Goal: Transaction & Acquisition: Download file/media

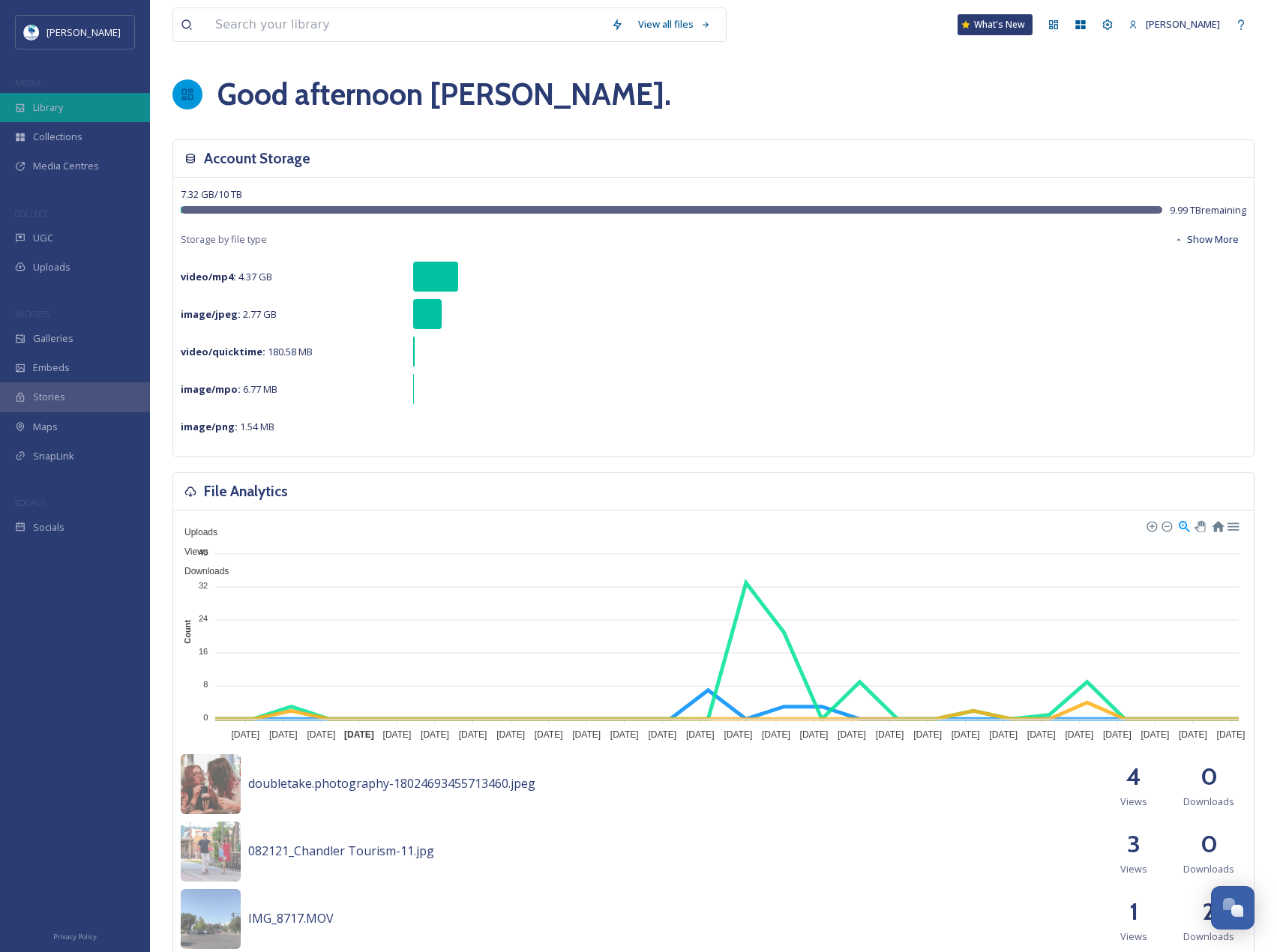
click at [113, 108] on div "Library" at bounding box center [75, 108] width 150 height 29
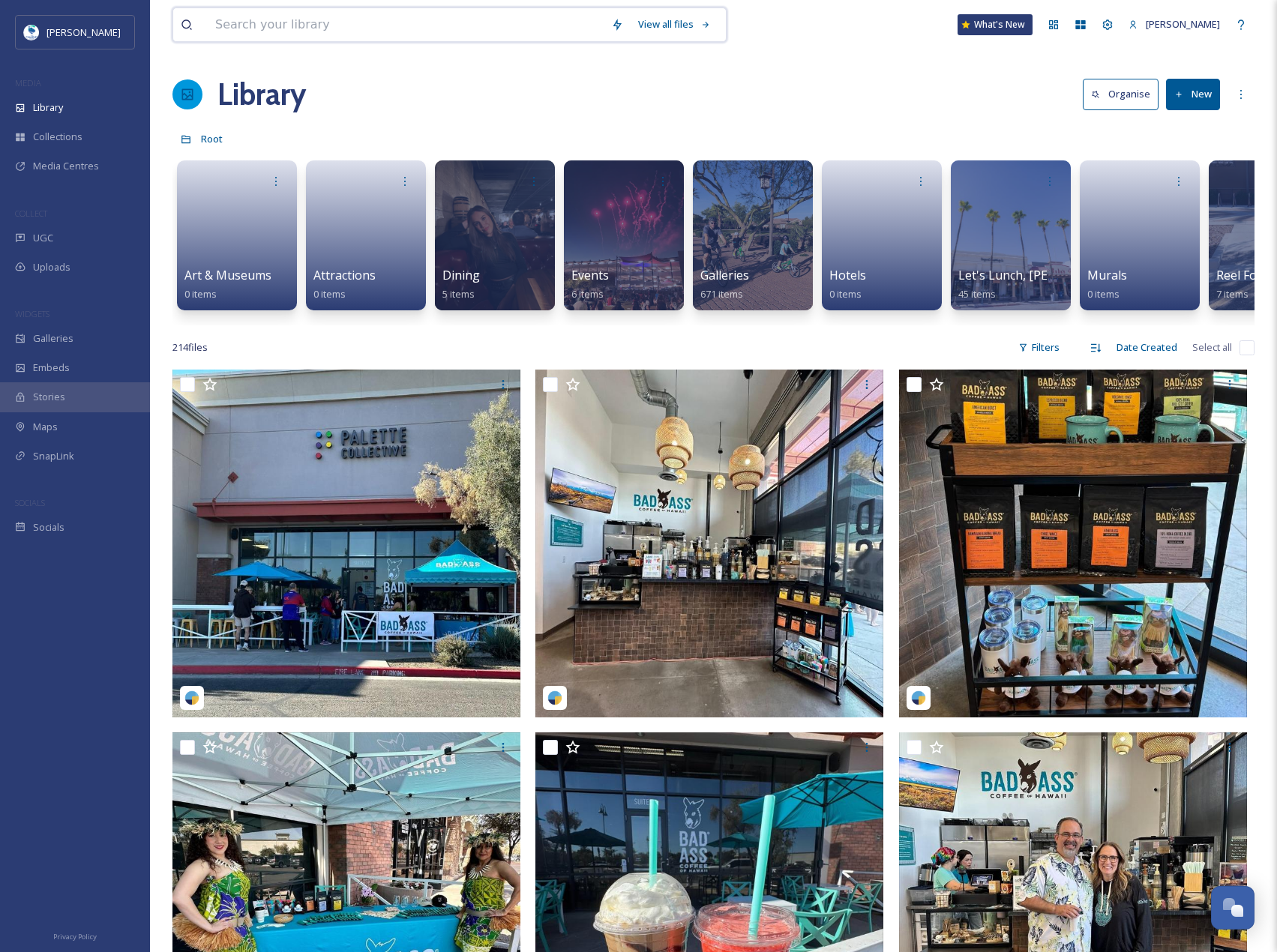
click at [324, 16] on input at bounding box center [405, 24] width 396 height 33
paste input "eatatovereasy"
type input "eatatovereasy"
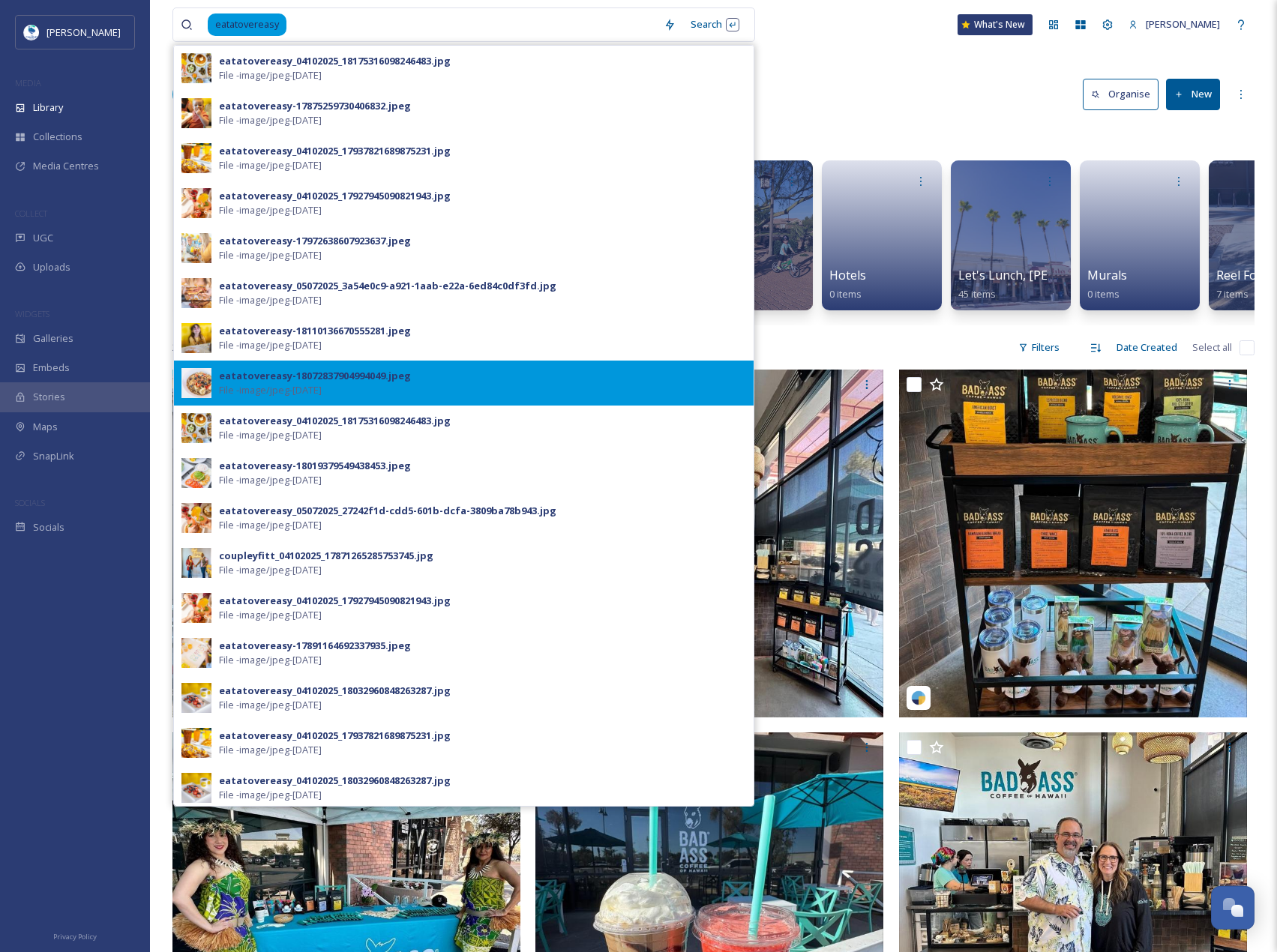
click at [415, 395] on div "eatatovereasy-18072837904994049.jpeg File - image/jpeg - [DATE]" at bounding box center [482, 383] width 527 height 28
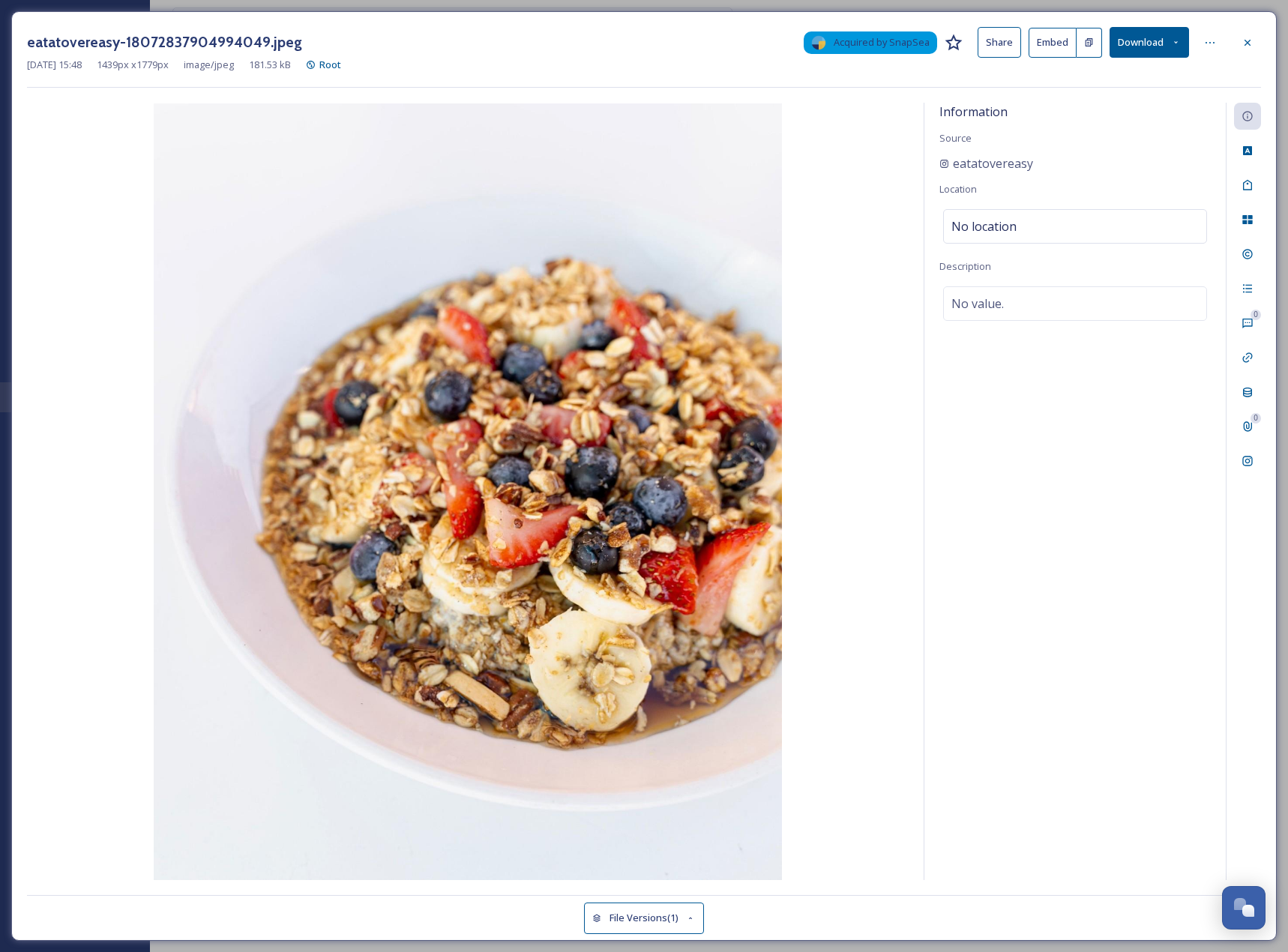
click at [1136, 47] on button "Download" at bounding box center [1149, 42] width 79 height 31
click at [1114, 88] on div "Download Original (1439 x 1779)" at bounding box center [1109, 77] width 156 height 29
click at [1256, 55] on div at bounding box center [1247, 42] width 27 height 27
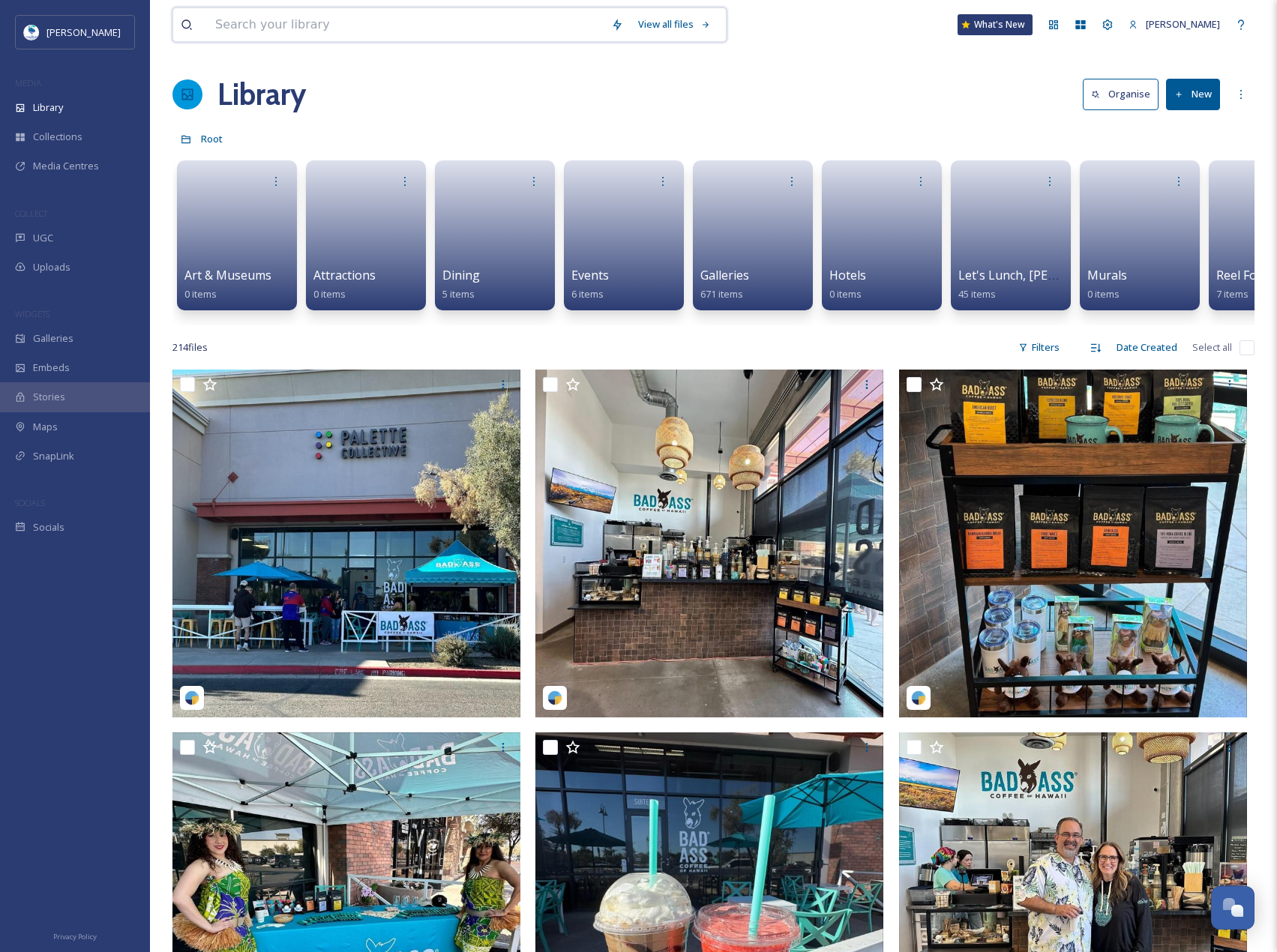
click at [417, 15] on input at bounding box center [405, 24] width 396 height 33
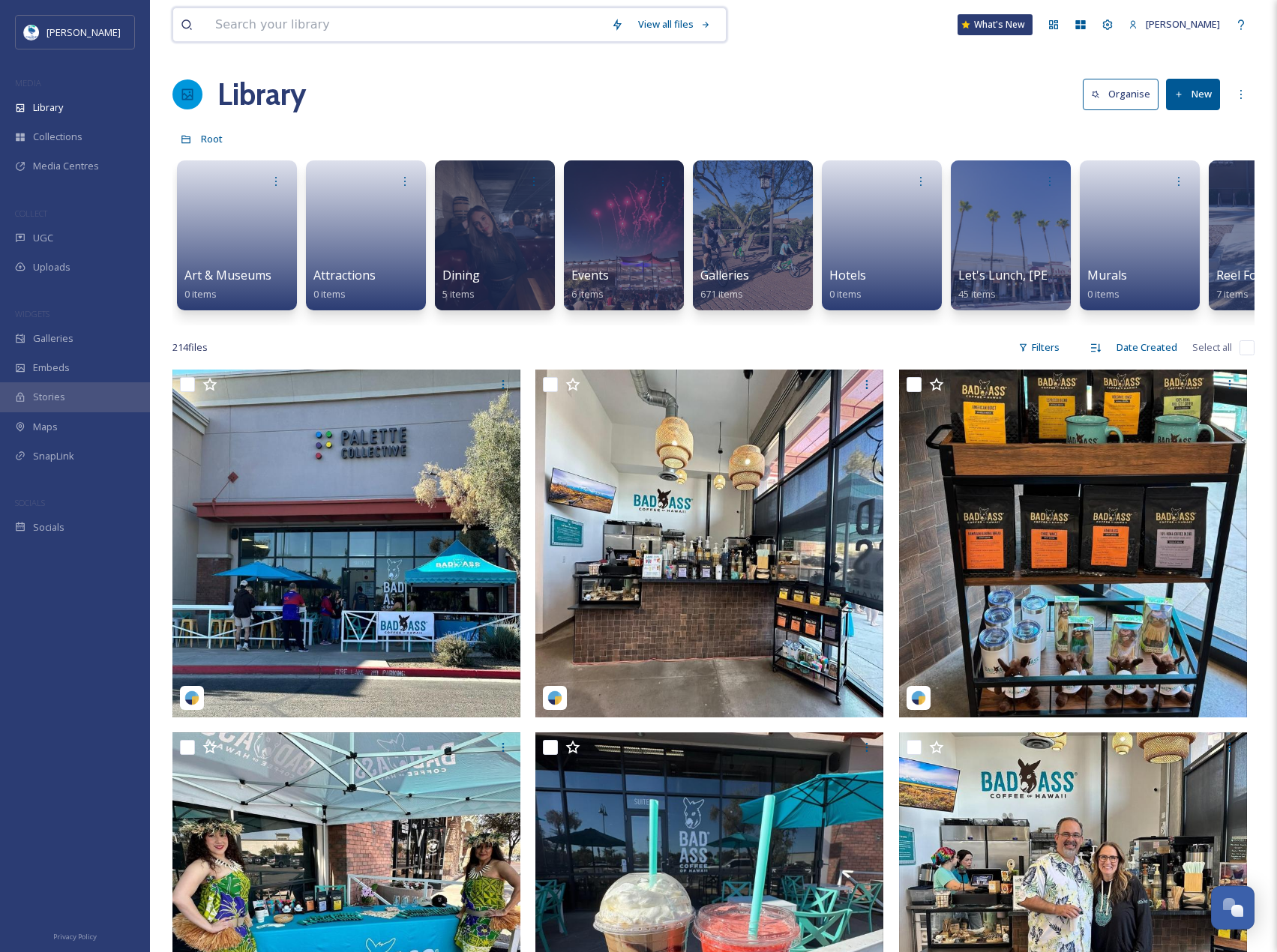
paste input "eatatovereasy"
type input "eatatovereasy"
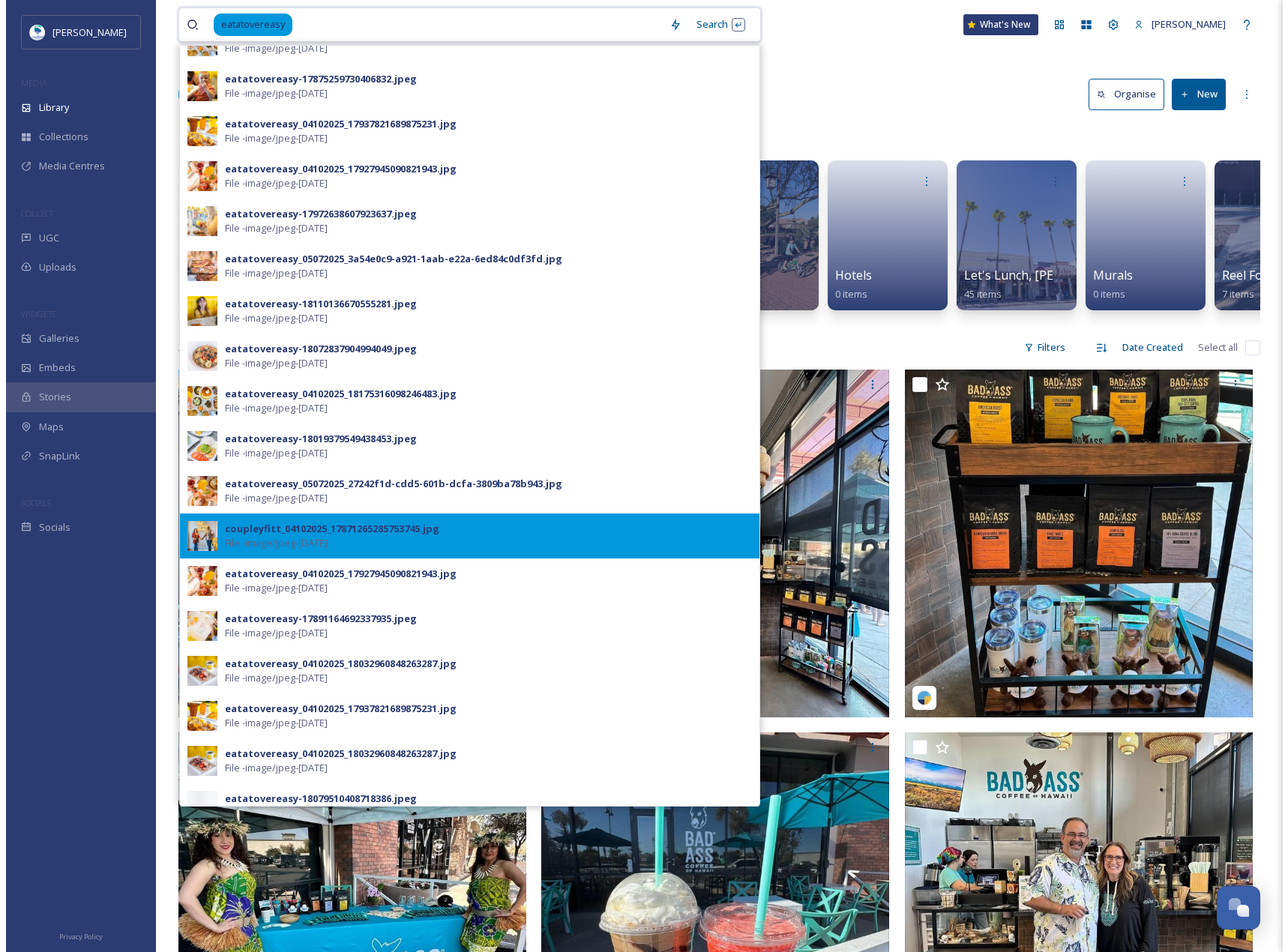
scroll to position [49, 0]
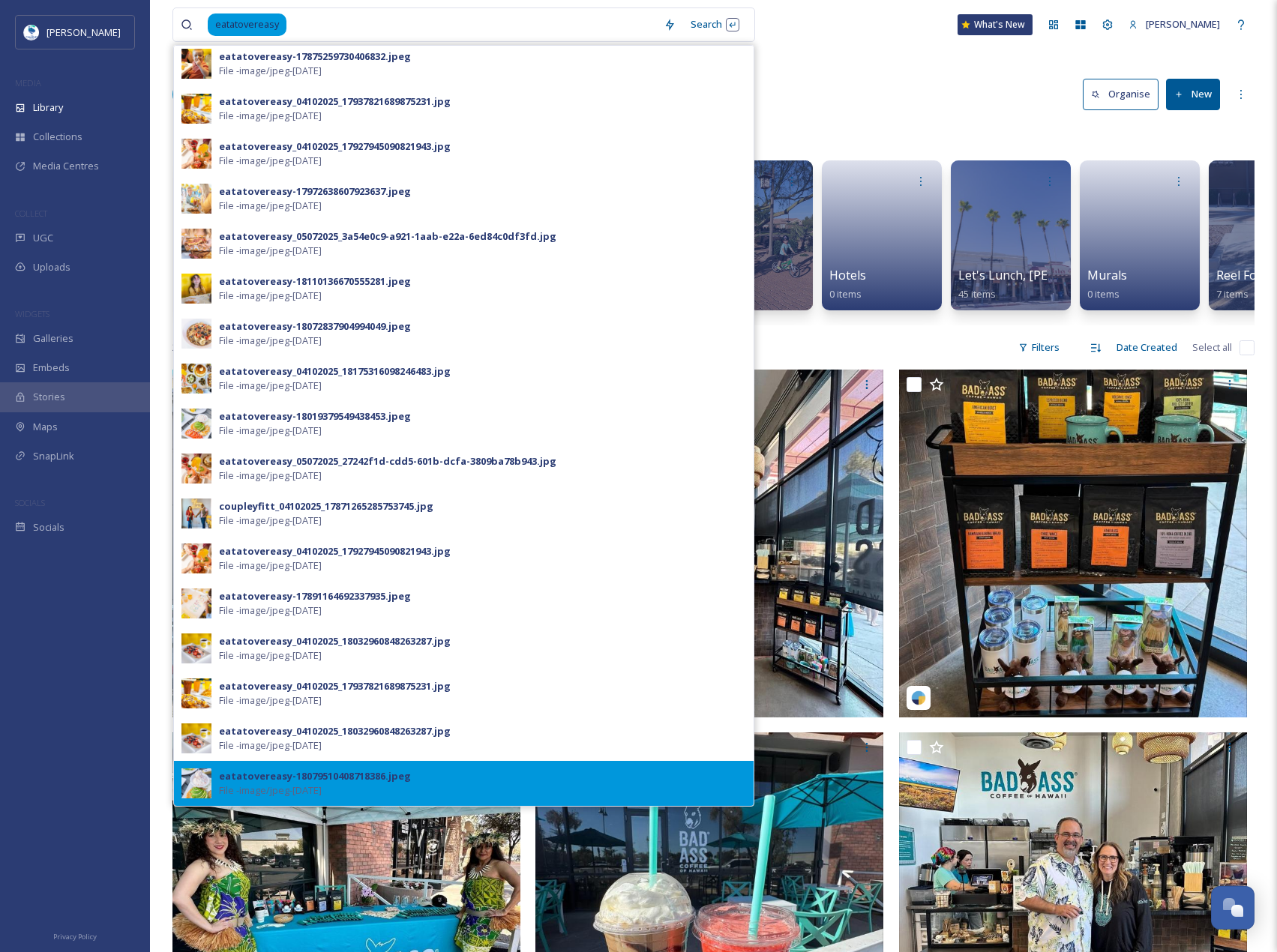
click at [496, 791] on div "eatatovereasy-18079510408718386.jpeg File - image/jpeg - [DATE]" at bounding box center [482, 783] width 527 height 28
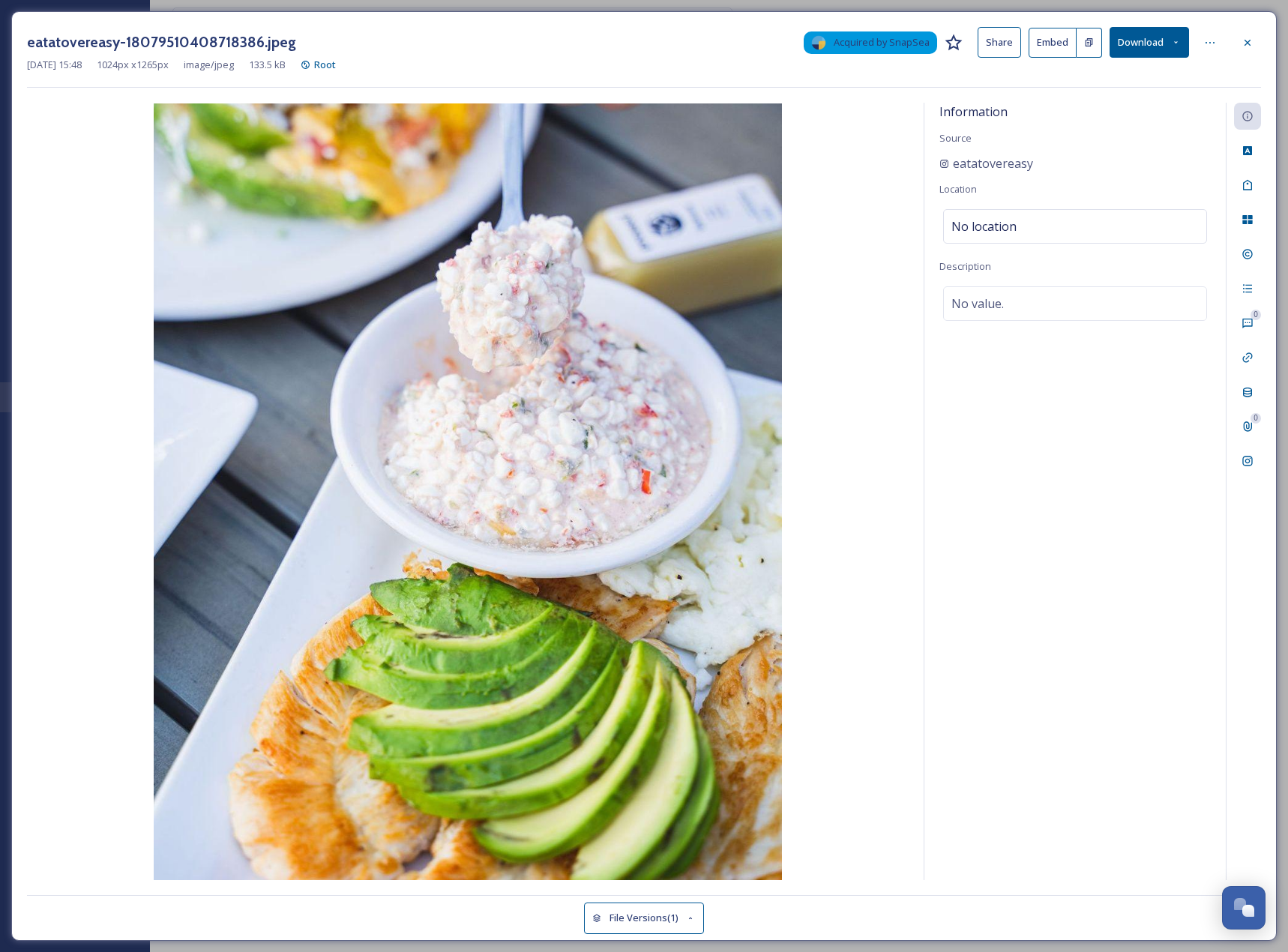
click at [1150, 38] on button "Download" at bounding box center [1149, 42] width 79 height 31
click at [1110, 68] on div "Download Original (1024 x 1265)" at bounding box center [1109, 77] width 156 height 29
click at [1246, 46] on icon at bounding box center [1247, 42] width 12 height 12
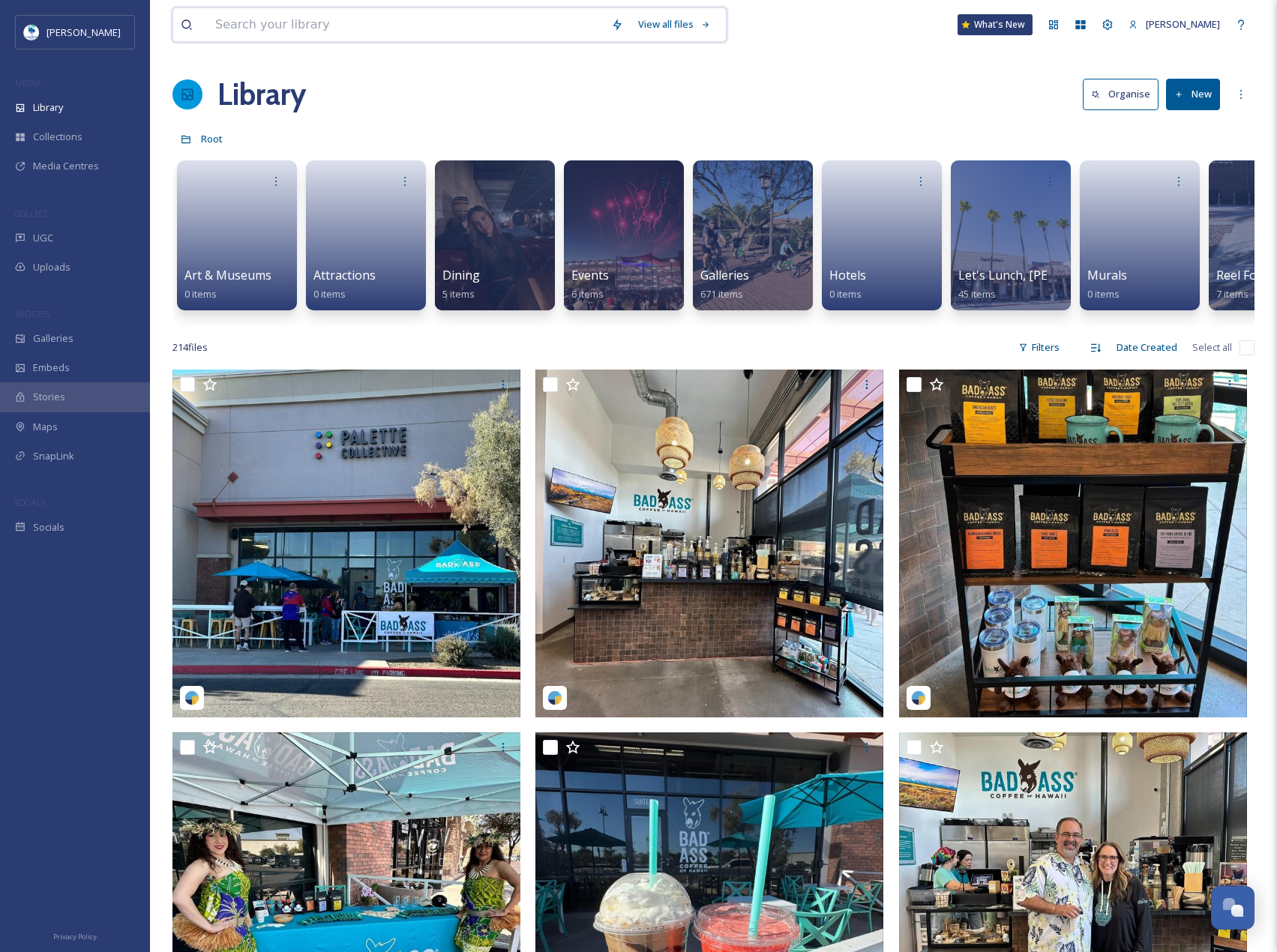
click at [284, 37] on input at bounding box center [405, 24] width 396 height 33
paste input "originalchopshop"
type input "originalchopshop"
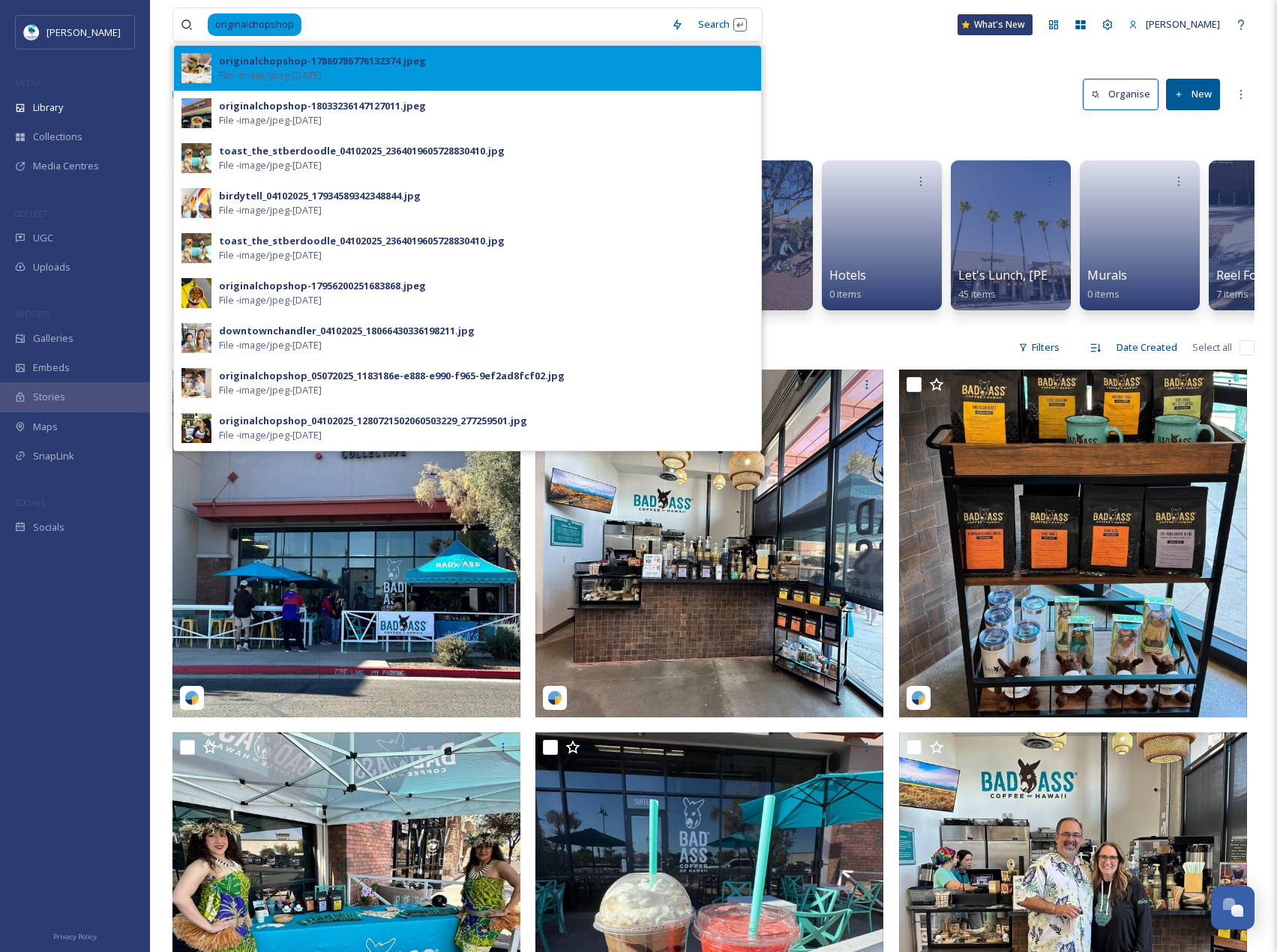
click at [393, 78] on div "originalchopshop-17860786776132374.jpeg File - image/jpeg - [DATE]" at bounding box center [486, 68] width 534 height 28
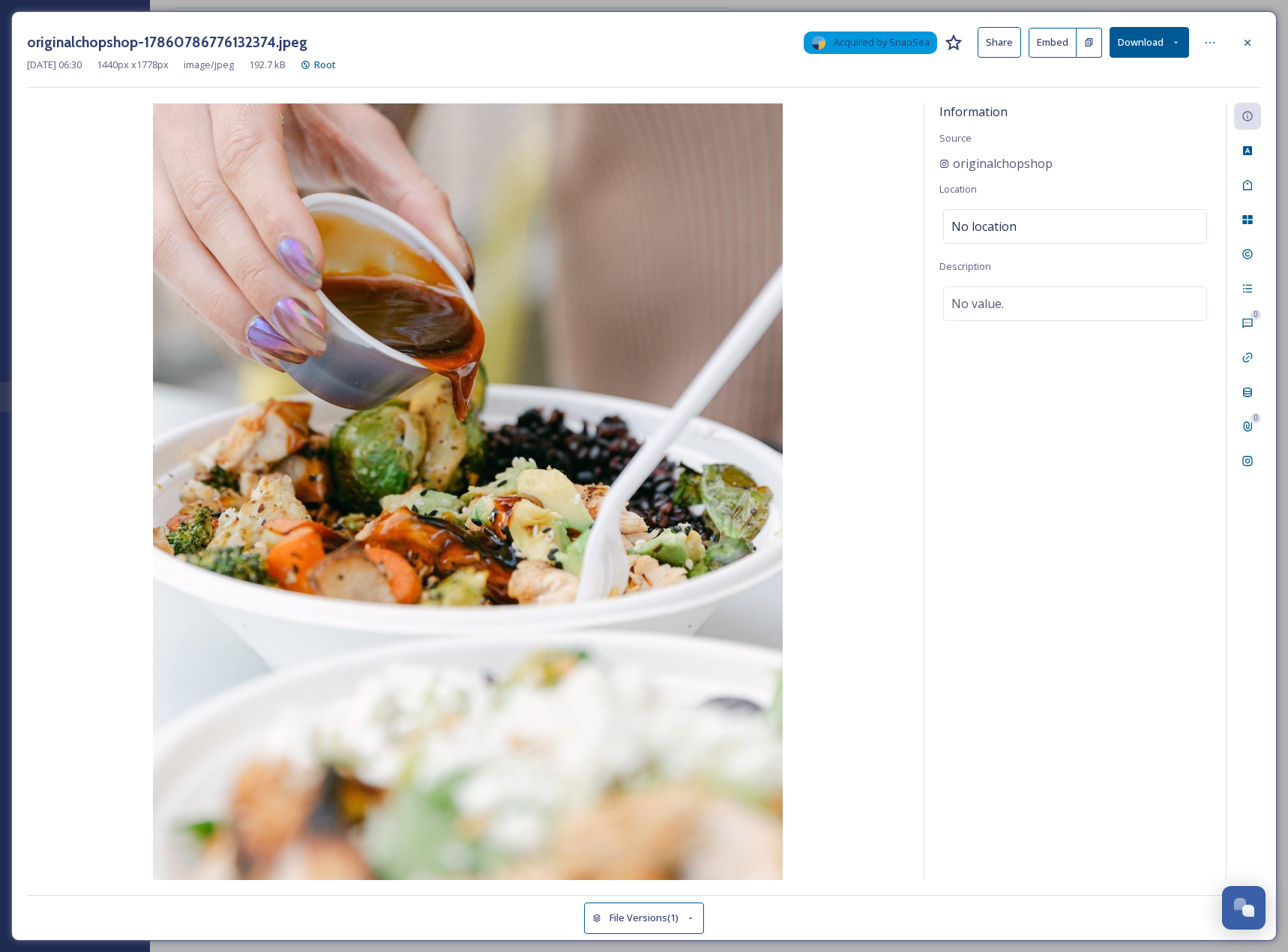
click at [1153, 45] on button "Download" at bounding box center [1149, 42] width 79 height 31
click at [1070, 79] on span "Download Original (1440 x 1778)" at bounding box center [1110, 77] width 142 height 15
click at [1251, 43] on icon at bounding box center [1247, 42] width 12 height 12
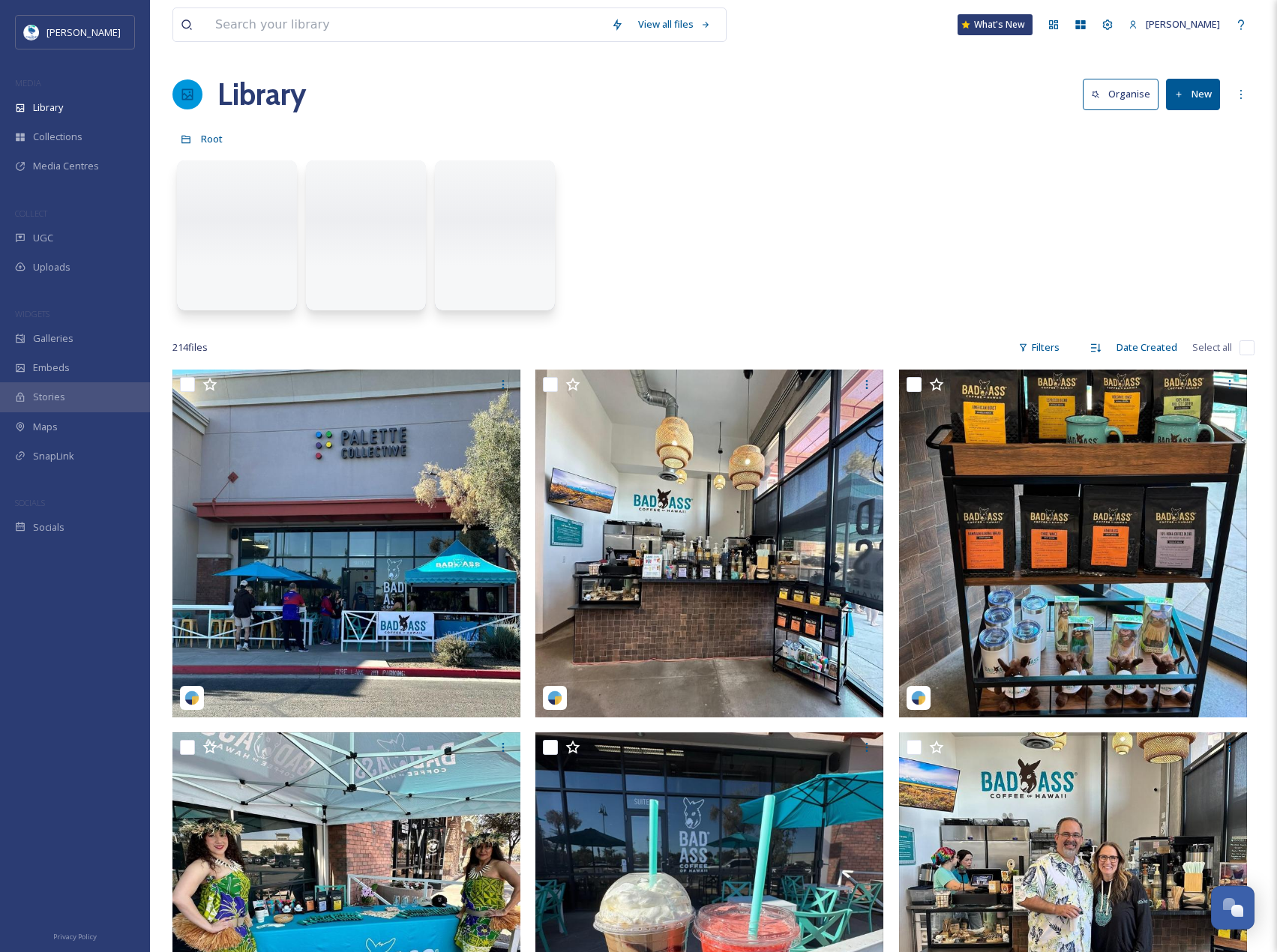
click at [410, 41] on div "View all files" at bounding box center [449, 24] width 554 height 35
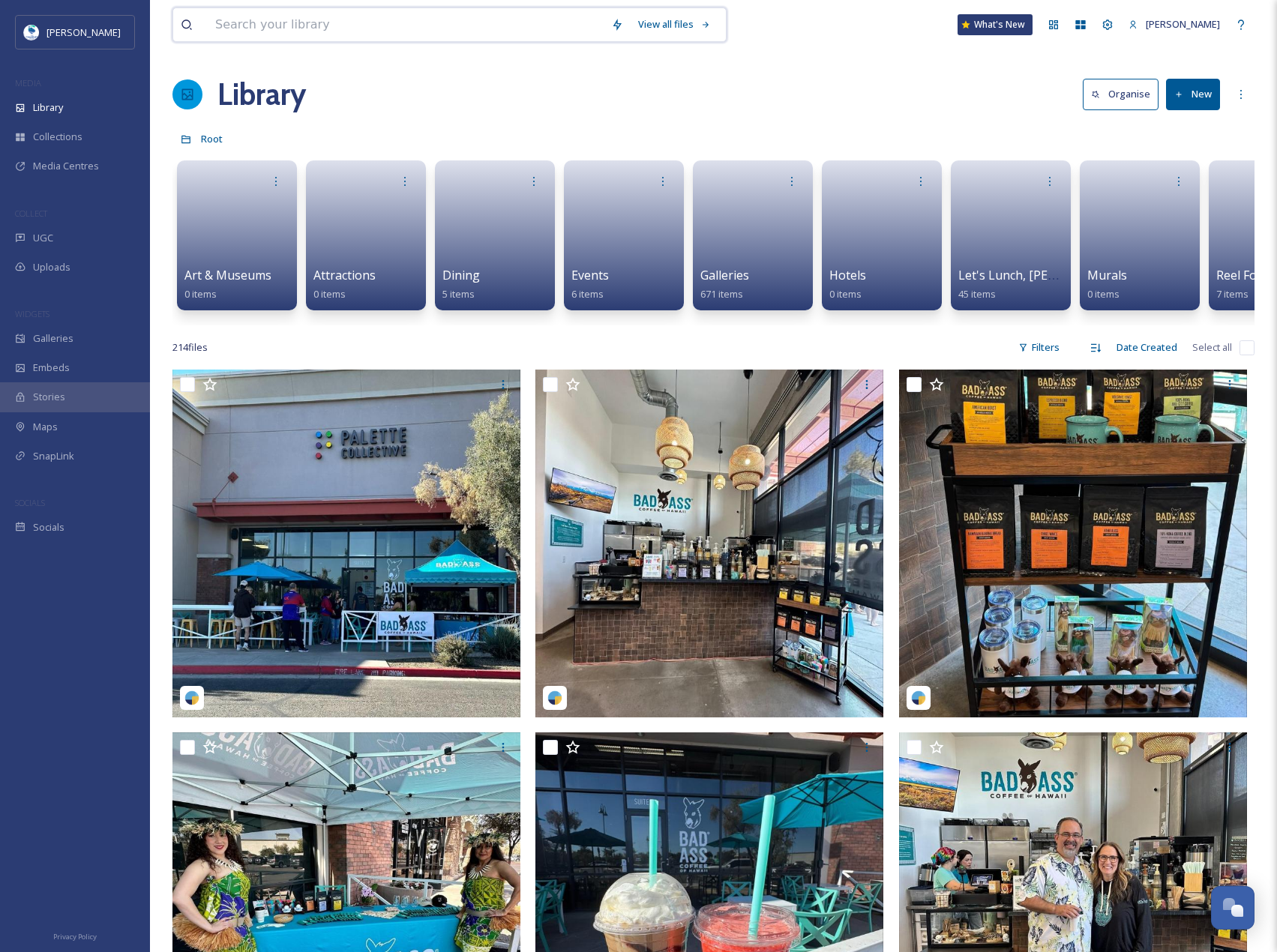
click at [410, 36] on input at bounding box center [405, 24] width 396 height 33
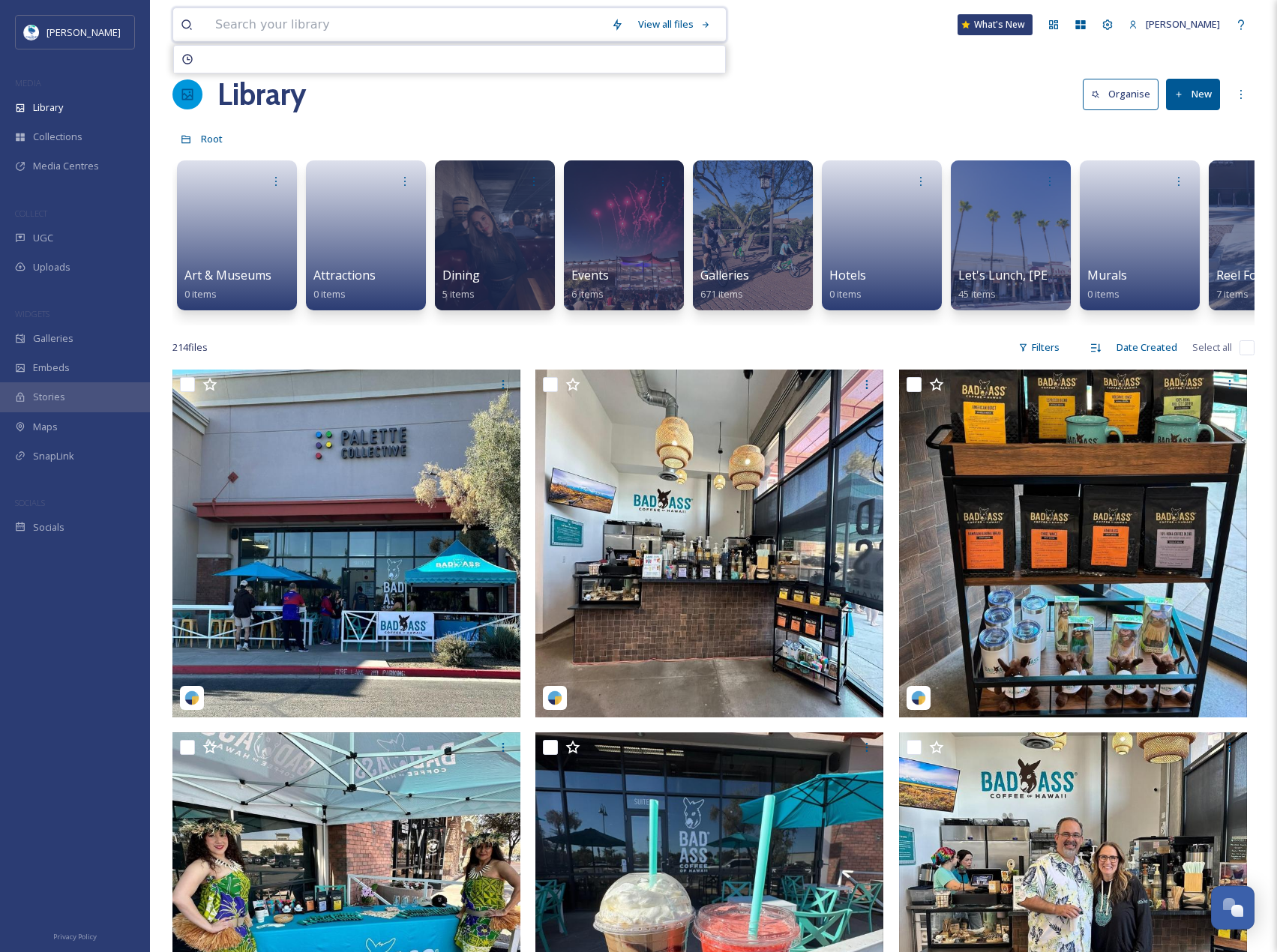
paste input "originalchopshop"
type input "originalchopshop"
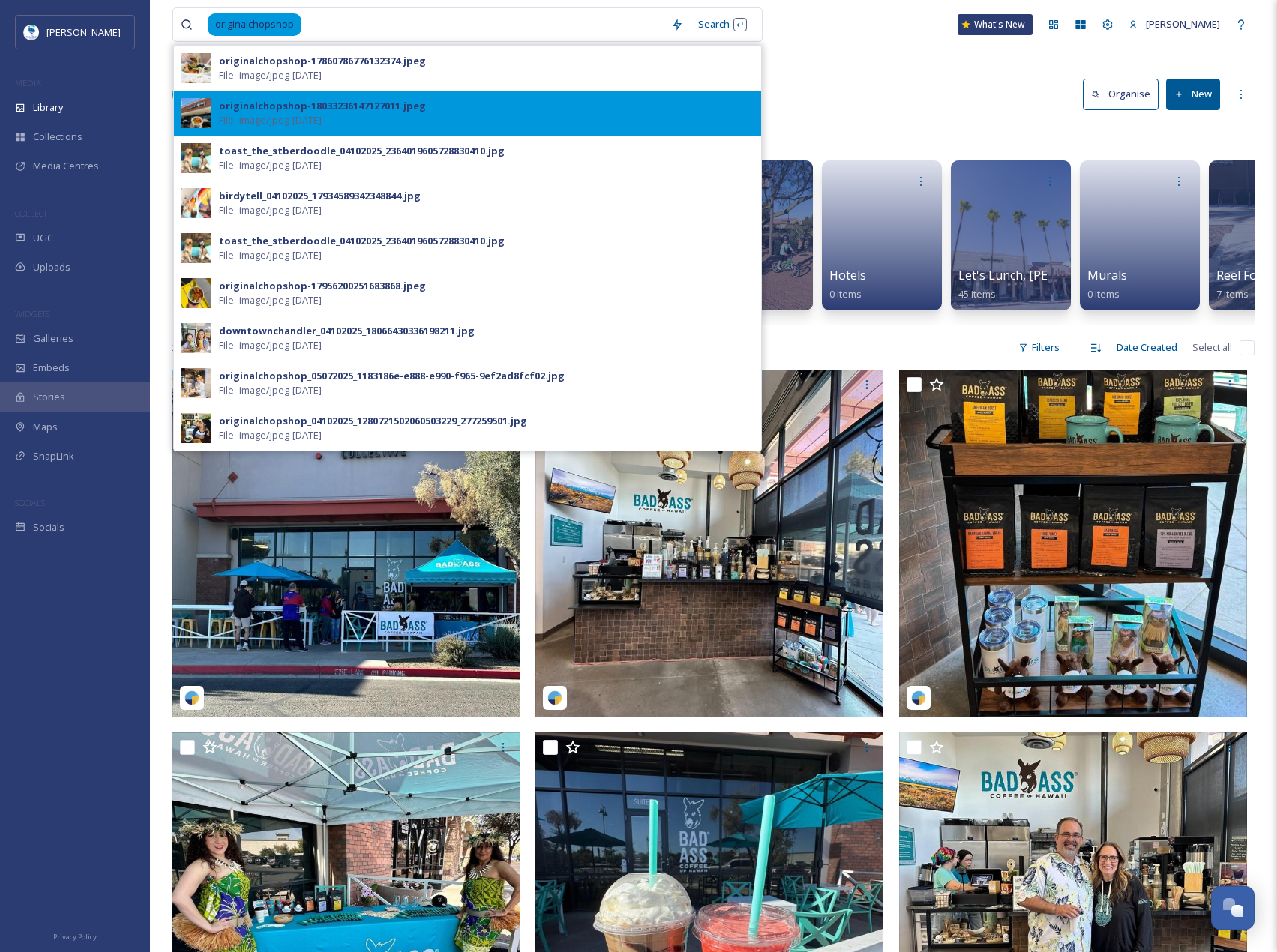
click at [544, 124] on div "originalchopshop-18033236147127011.jpeg File - image/jpeg - [DATE]" at bounding box center [486, 113] width 534 height 28
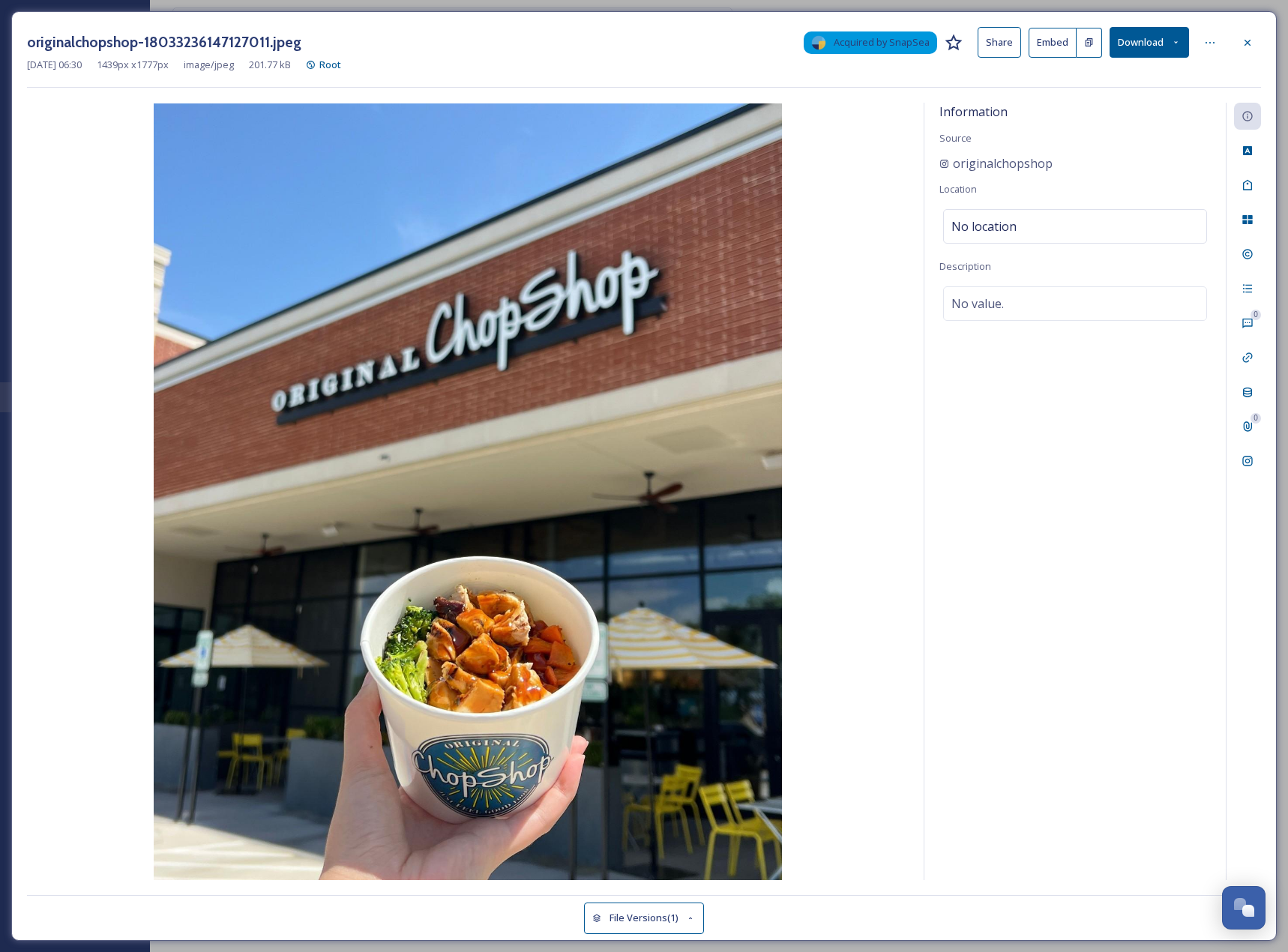
click at [1118, 40] on button "Download" at bounding box center [1149, 42] width 79 height 31
click at [1131, 81] on span "Download Original (1439 x 1777)" at bounding box center [1110, 77] width 142 height 15
click at [1260, 41] on div at bounding box center [1247, 42] width 27 height 27
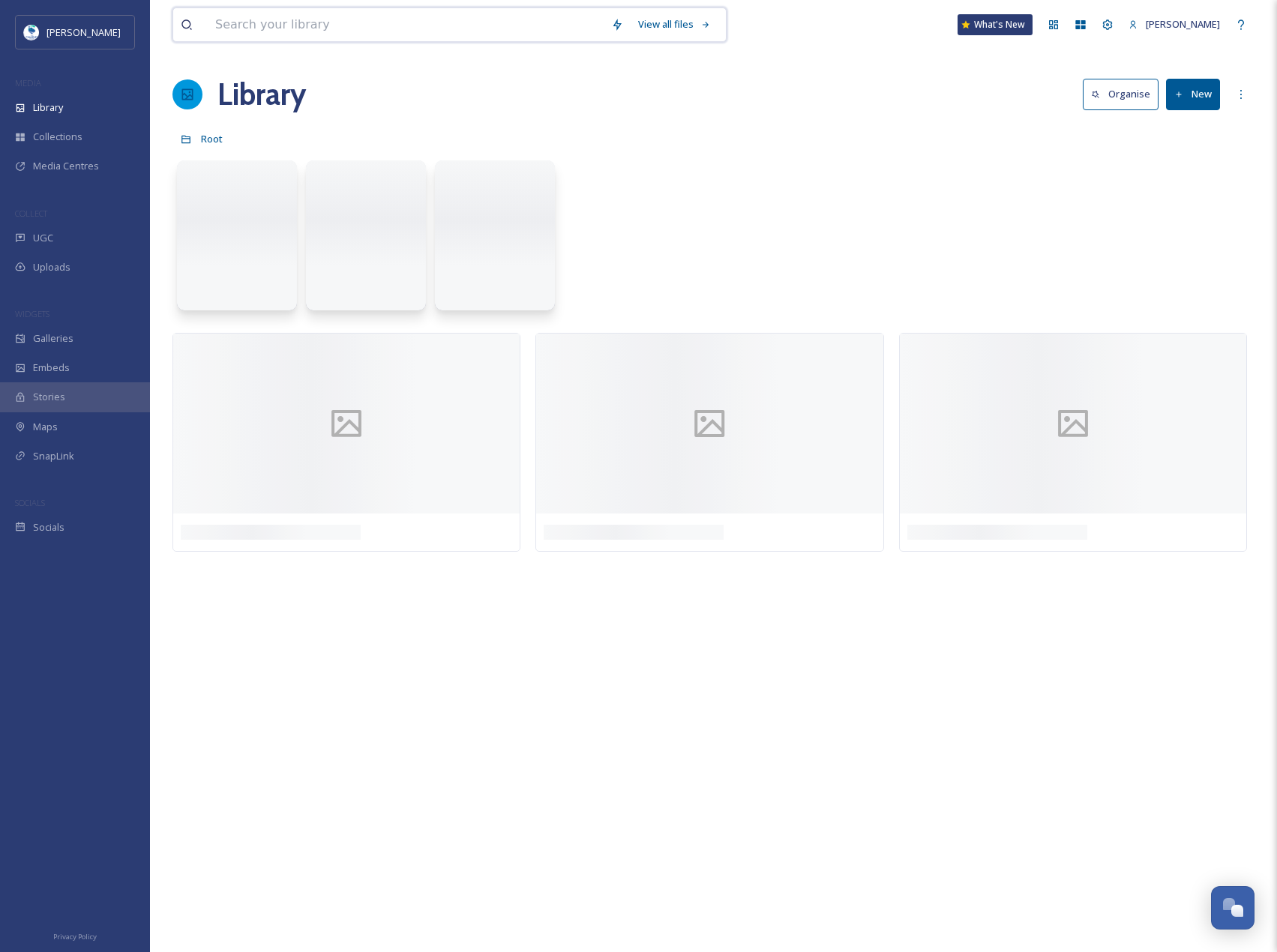
click at [291, 23] on input at bounding box center [405, 24] width 396 height 33
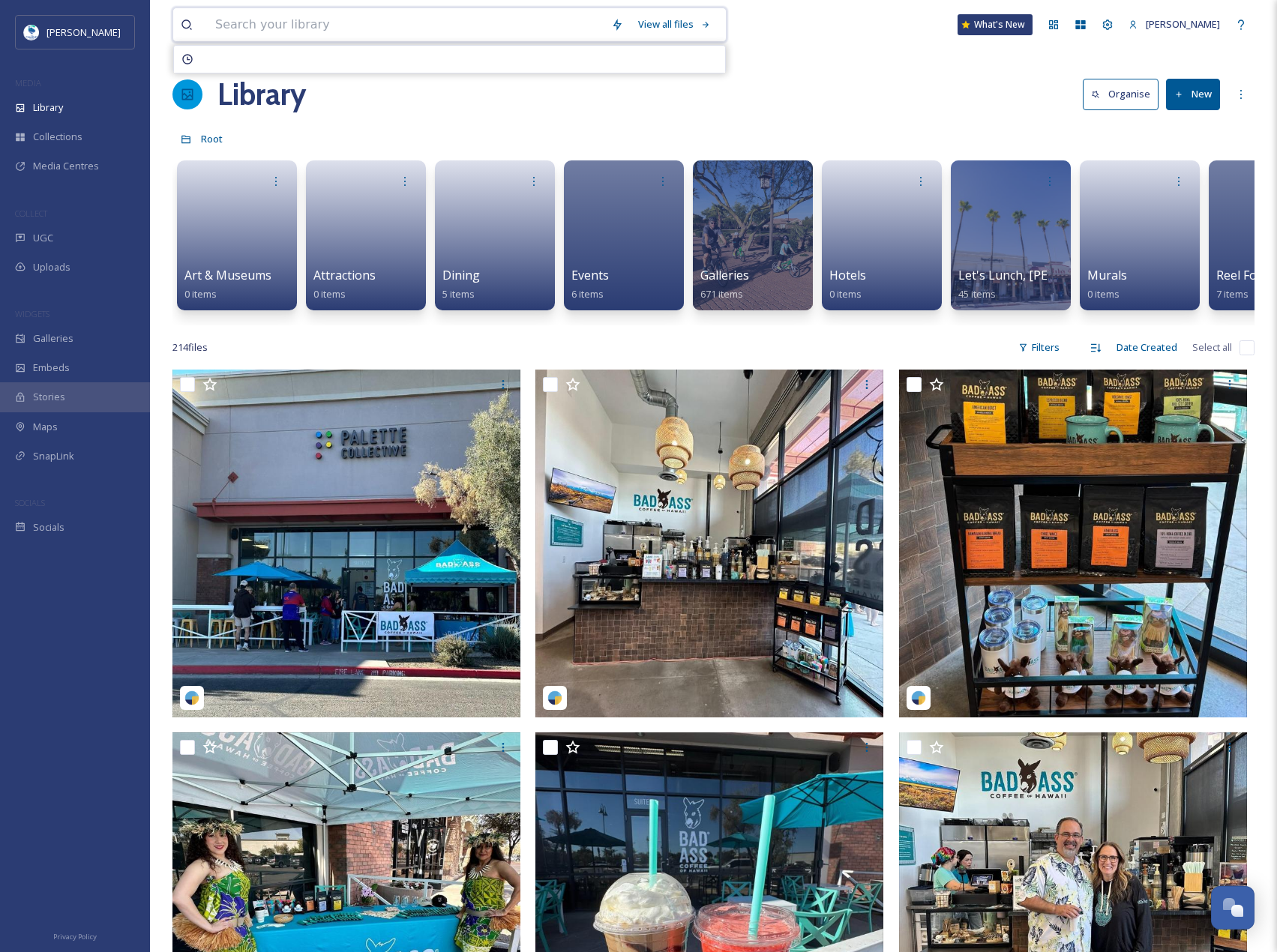
paste input "spookys_swirls"
type input "spookys_swirls"
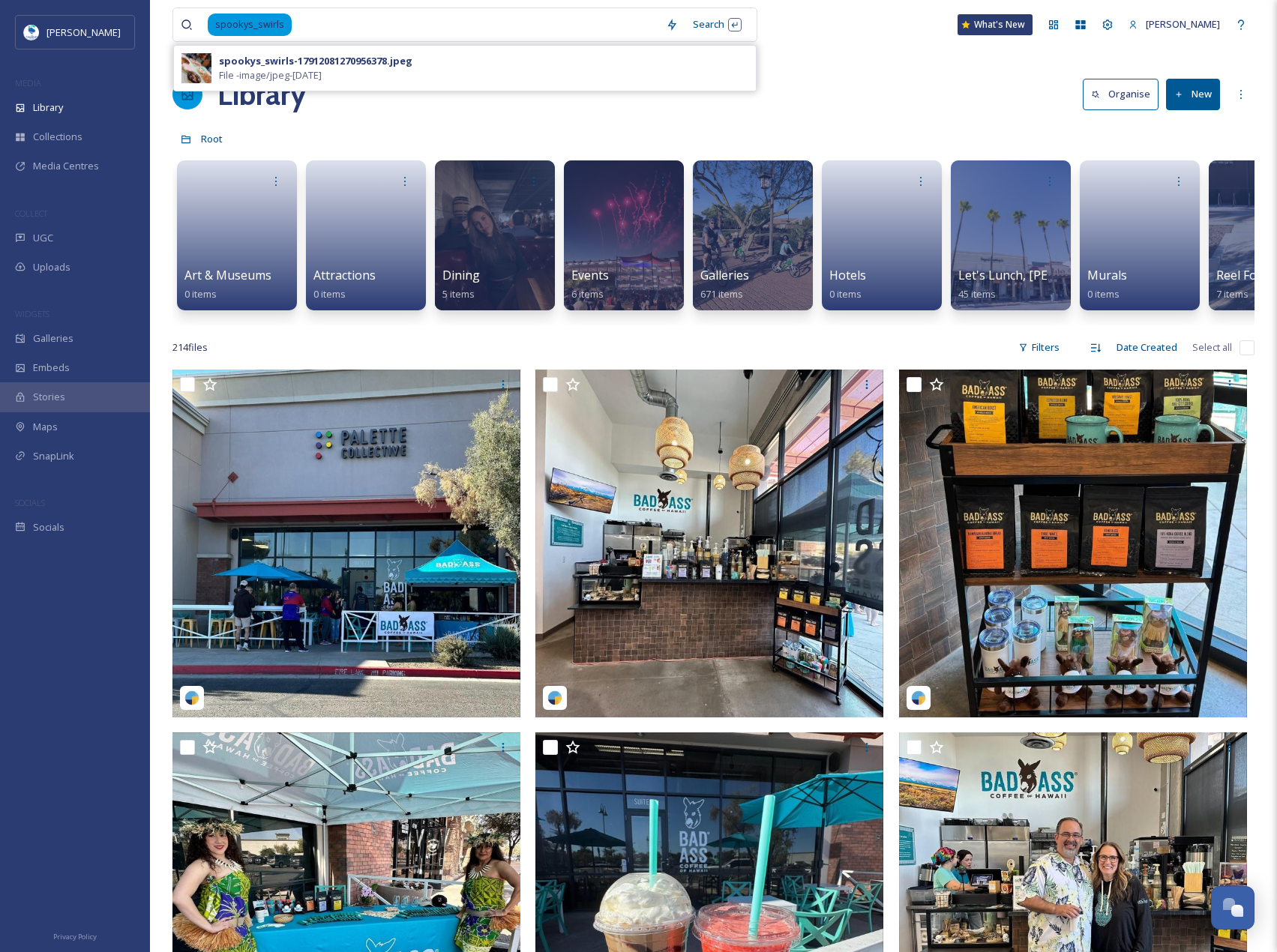
click at [269, 45] on div "spookys_swirls-17912081270956378.jpeg File - image/jpeg - [DATE]" at bounding box center [465, 67] width 583 height 46
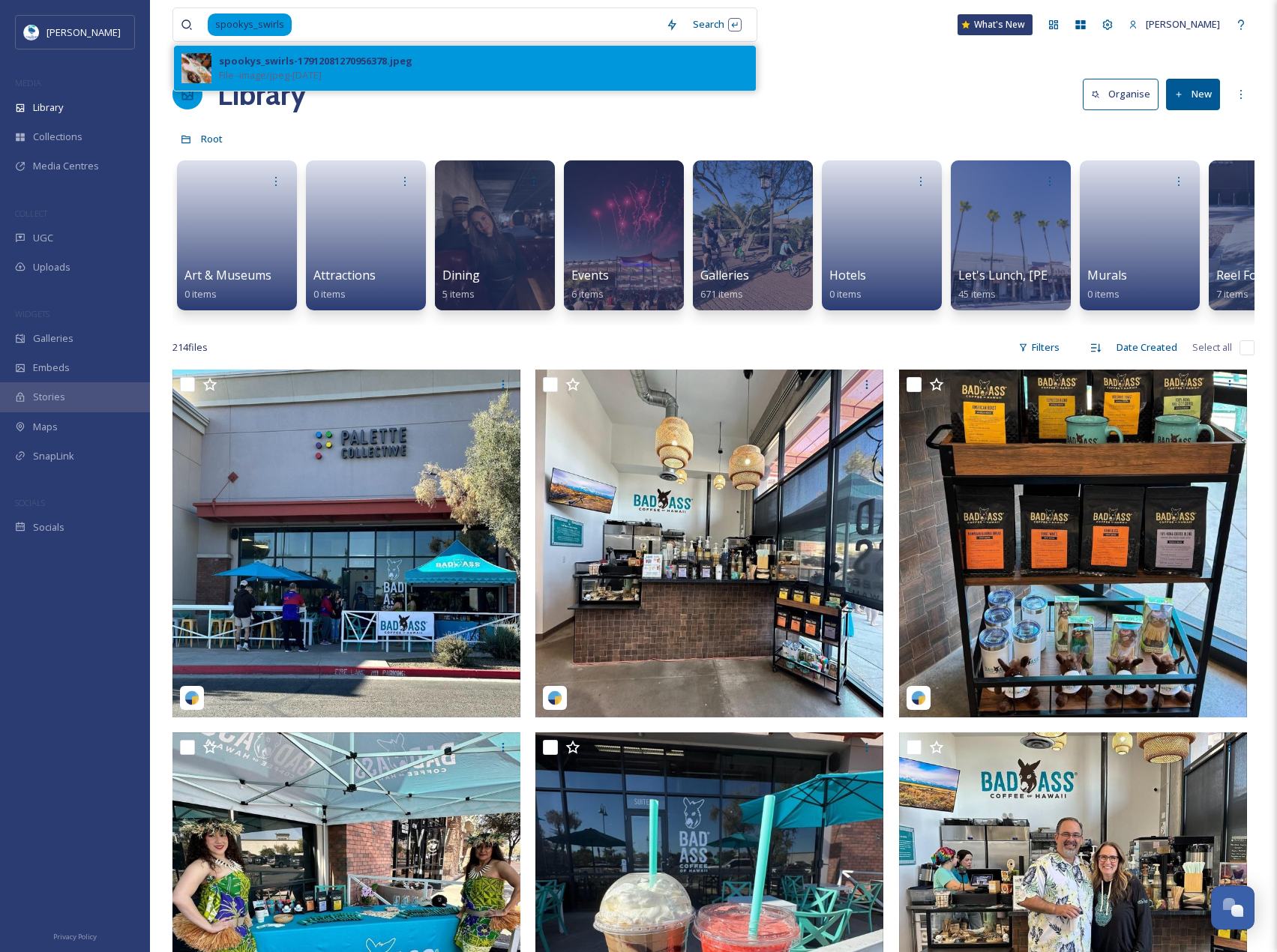
click at [280, 75] on span "File - image/jpeg - [DATE]" at bounding box center [270, 75] width 103 height 15
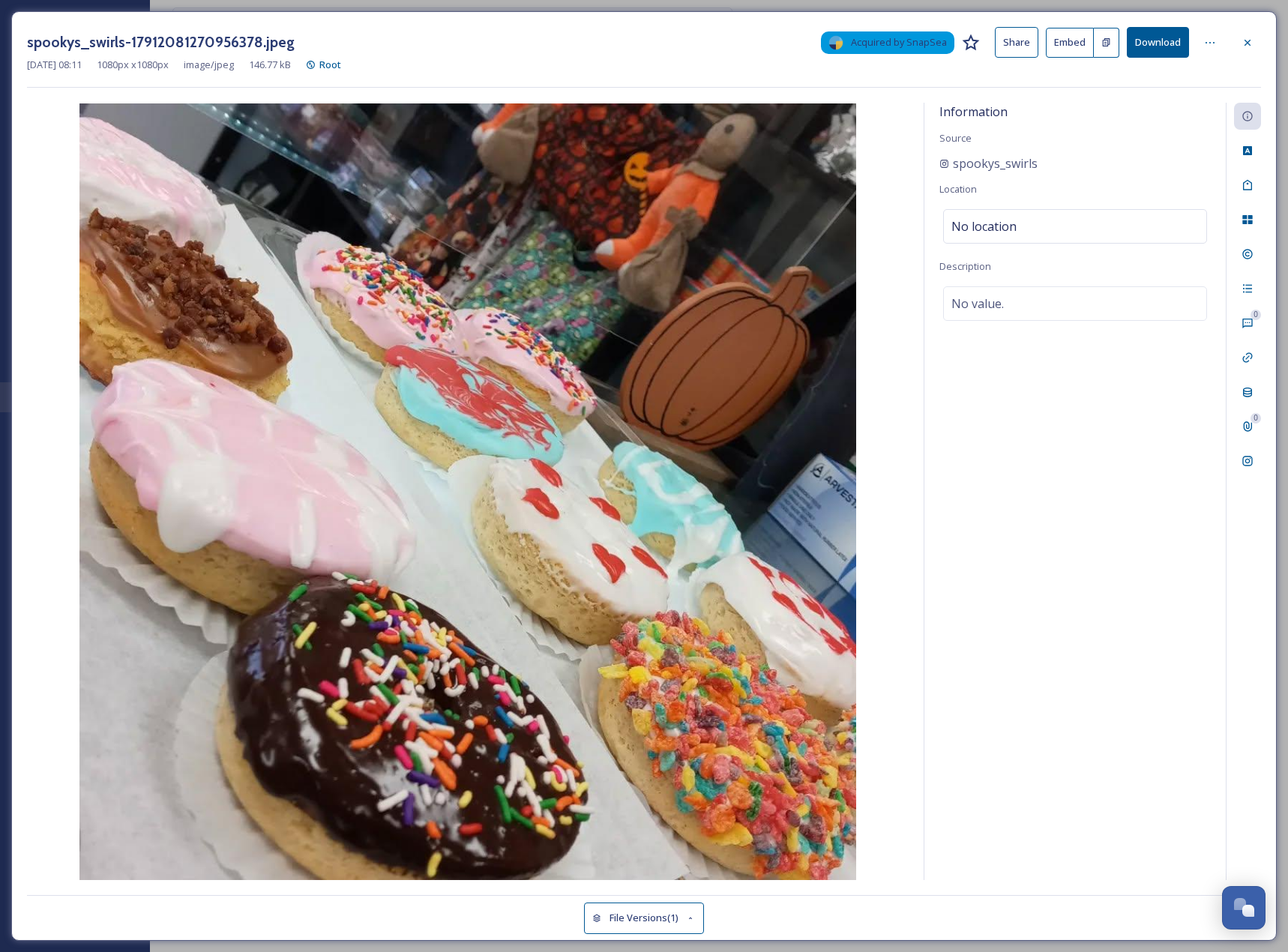
click at [1145, 45] on button "Download" at bounding box center [1157, 42] width 62 height 31
click at [1150, 43] on button "Download" at bounding box center [1157, 42] width 62 height 31
